Goal: Information Seeking & Learning: Learn about a topic

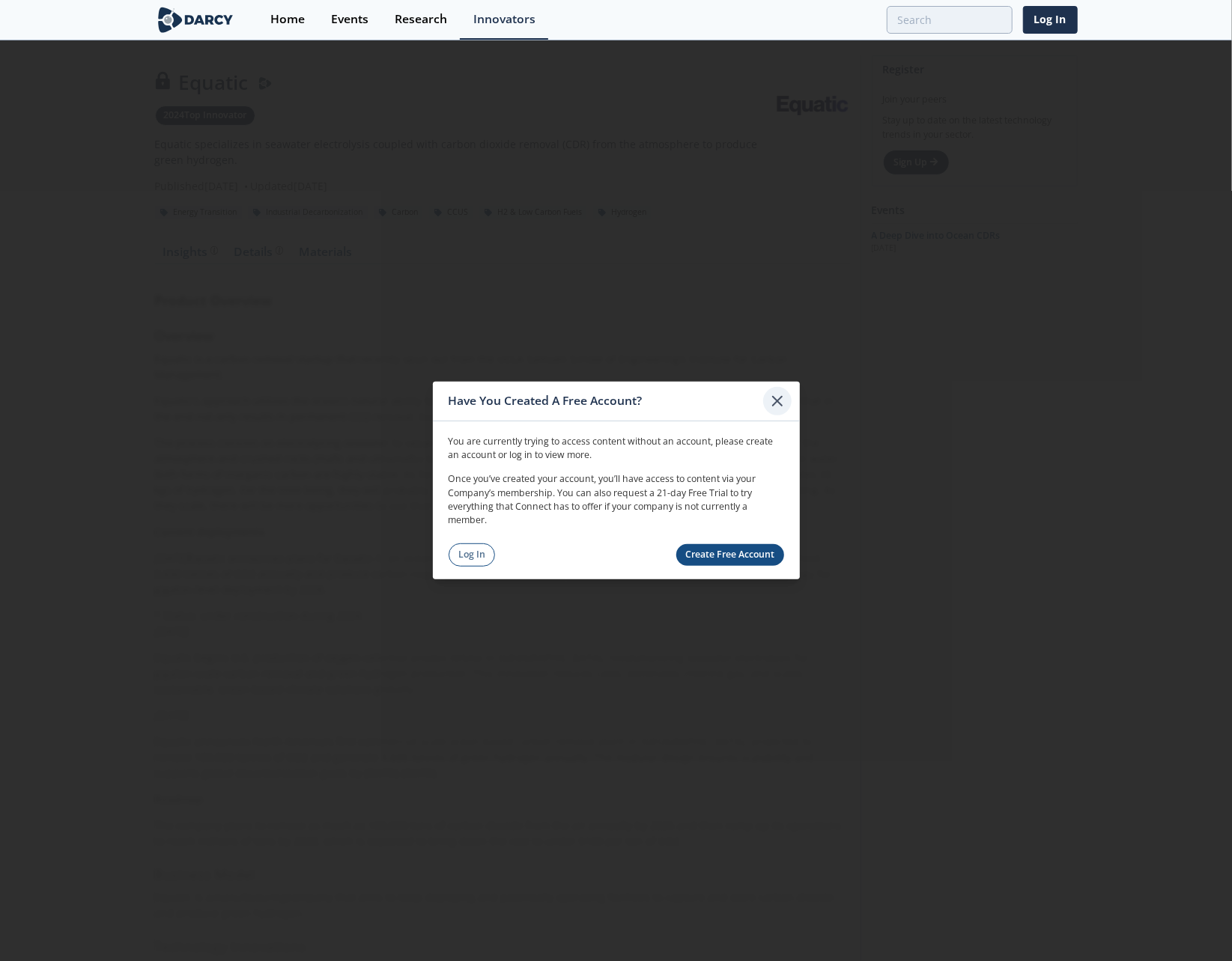
click at [778, 405] on icon at bounding box center [777, 401] width 18 height 18
click at [781, 396] on icon at bounding box center [777, 401] width 18 height 18
click at [773, 400] on icon at bounding box center [777, 401] width 18 height 18
click at [776, 399] on icon at bounding box center [777, 401] width 18 height 18
